Goal: Task Accomplishment & Management: Complete application form

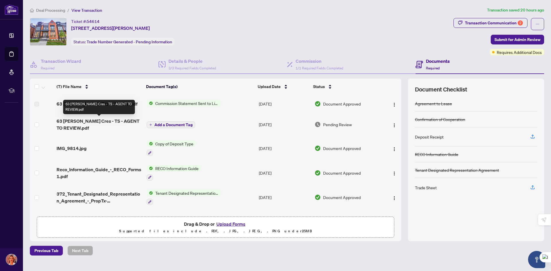
click at [70, 125] on span "63 [PERSON_NAME] Cres - TS - AGENT TO REVIEW.pdf" at bounding box center [99, 125] width 85 height 14
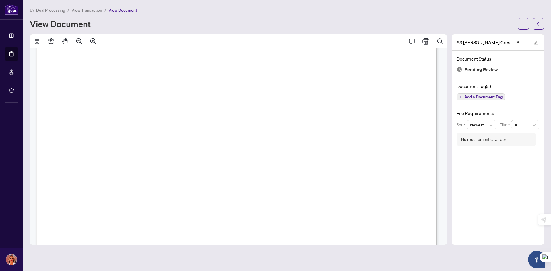
scroll to position [150, 0]
click at [39, 42] on icon "Thumbnails" at bounding box center [37, 41] width 7 height 7
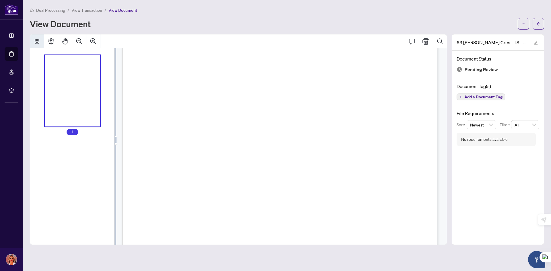
scroll to position [118, 0]
click at [51, 40] on icon "Page Layout" at bounding box center [51, 41] width 7 height 7
click at [535, 41] on icon "edit" at bounding box center [536, 43] width 4 height 4
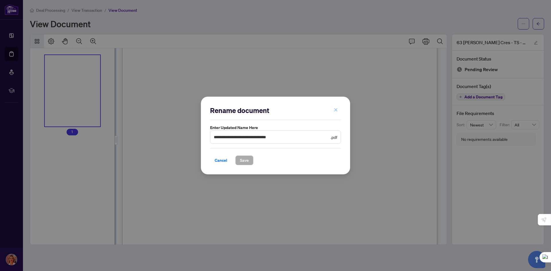
click at [336, 109] on icon "close" at bounding box center [336, 110] width 4 height 4
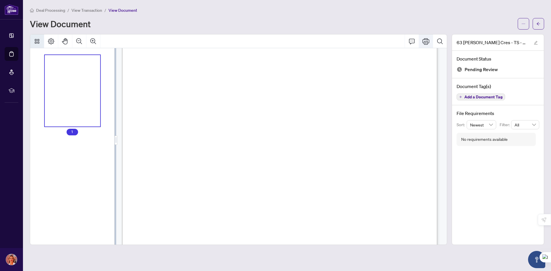
click at [427, 39] on icon "Print" at bounding box center [426, 41] width 7 height 6
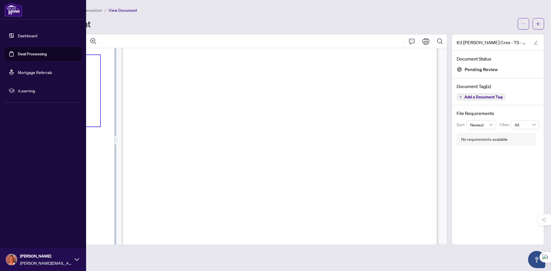
click at [29, 35] on link "Dashboard" at bounding box center [28, 35] width 20 height 5
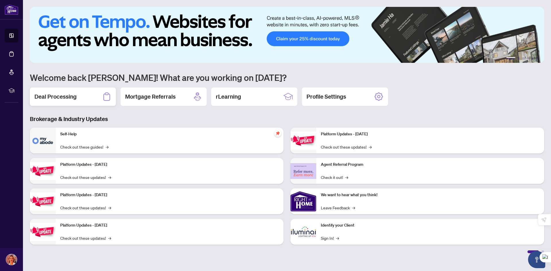
click at [57, 97] on h2 "Deal Processing" at bounding box center [55, 97] width 42 height 8
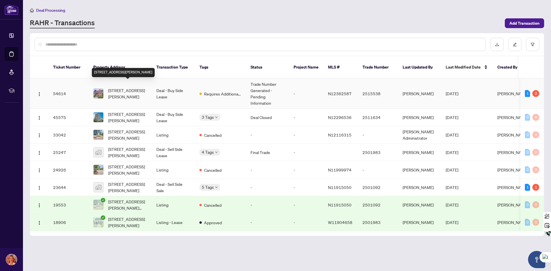
click at [120, 87] on span "[STREET_ADDRESS][PERSON_NAME]" at bounding box center [127, 93] width 39 height 13
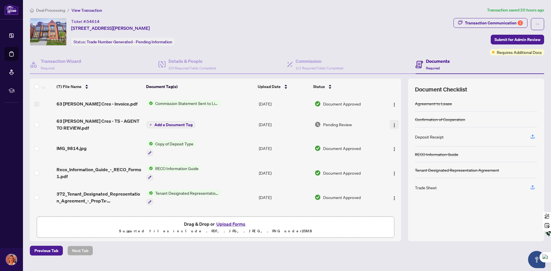
click at [392, 124] on img "button" at bounding box center [394, 125] width 5 height 5
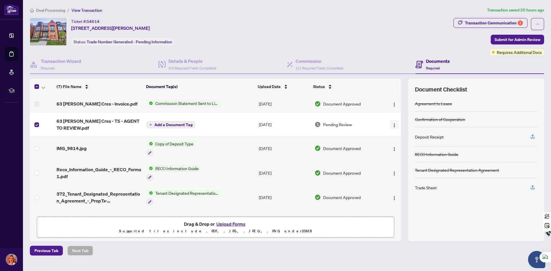
click at [396, 125] on button "button" at bounding box center [394, 124] width 9 height 9
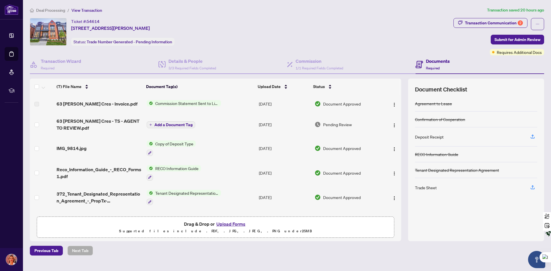
click at [226, 225] on button "Upload Forms" at bounding box center [231, 224] width 32 height 7
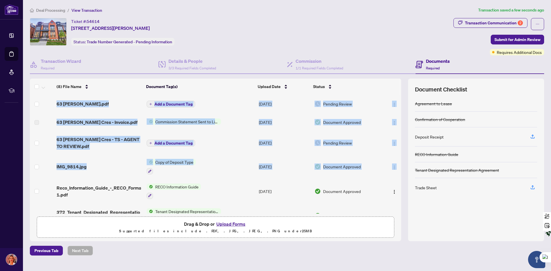
drag, startPoint x: 400, startPoint y: 161, endPoint x: 404, endPoint y: 180, distance: 20.3
click at [402, 186] on div "(8) File Name Document Tag(s) Upload Date Status 63 [PERSON_NAME].pdf Add a Doc…" at bounding box center [287, 160] width 515 height 163
click at [470, 212] on div "Agreement to Lease Confirmation of Cooperation Deposit Receipt RECO Information…" at bounding box center [476, 165] width 122 height 139
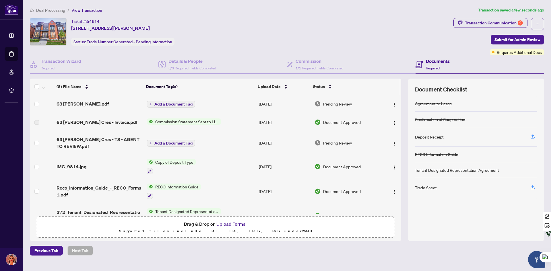
click at [172, 103] on span "Add a Document Tag" at bounding box center [174, 104] width 38 height 4
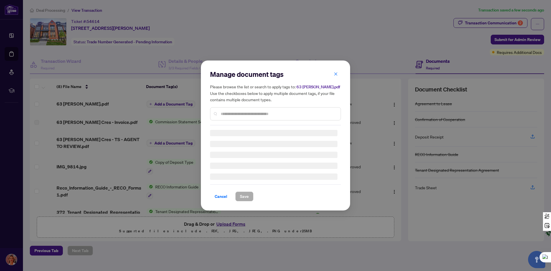
click at [226, 111] on div "Manage document tags Please browse the list or search to apply tags to: 63 [PER…" at bounding box center [275, 98] width 131 height 56
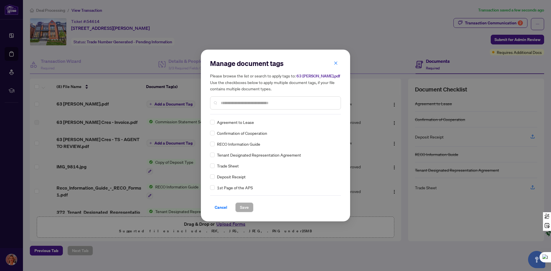
click at [259, 101] on input "text" at bounding box center [278, 103] width 115 height 6
type input "*"
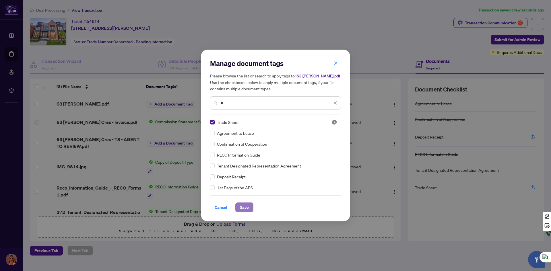
click at [244, 209] on span "Save" at bounding box center [244, 207] width 9 height 9
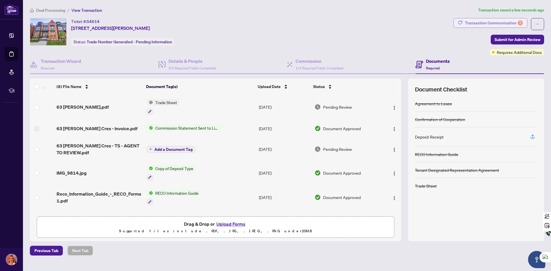
click at [496, 22] on div "Transaction Communication 2" at bounding box center [494, 22] width 58 height 9
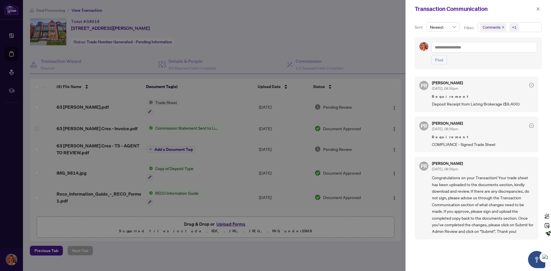
click at [374, 59] on div at bounding box center [275, 135] width 551 height 271
click at [539, 9] on icon "close" at bounding box center [538, 8] width 3 height 3
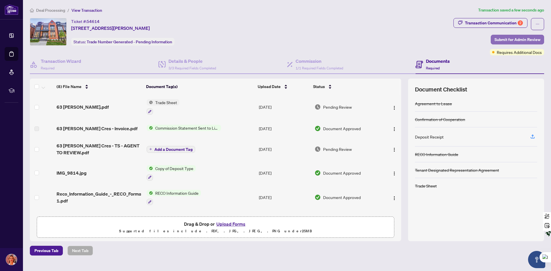
click at [512, 39] on span "Submit for Admin Review" at bounding box center [518, 39] width 46 height 9
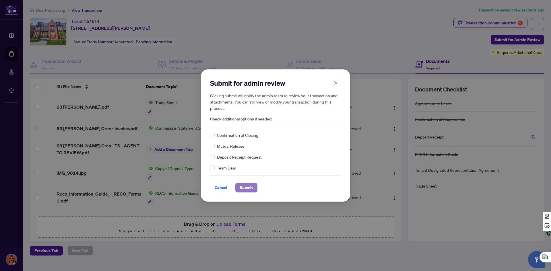
click at [249, 186] on span "Submit" at bounding box center [246, 187] width 13 height 9
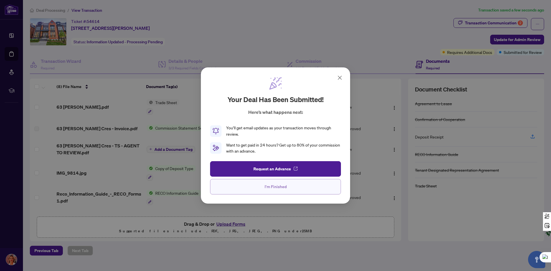
click at [274, 188] on span "I'm Finished" at bounding box center [276, 186] width 22 height 9
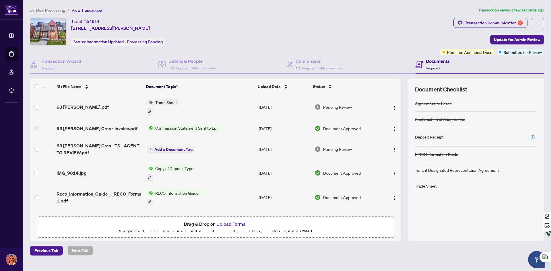
click at [181, 128] on span "Commission Statement Sent to Listing Brokerage" at bounding box center [187, 128] width 68 height 6
